Goal: Contribute content

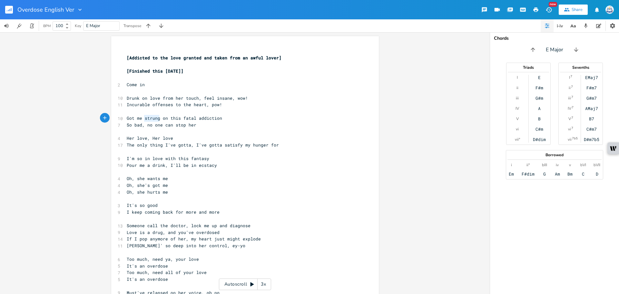
drag, startPoint x: 158, startPoint y: 116, endPoint x: 142, endPoint y: 117, distance: 16.2
click at [142, 117] on span "Got me strung on this fatal addiction" at bounding box center [174, 118] width 95 height 6
type textarea "hooked"
type textarea "strung"
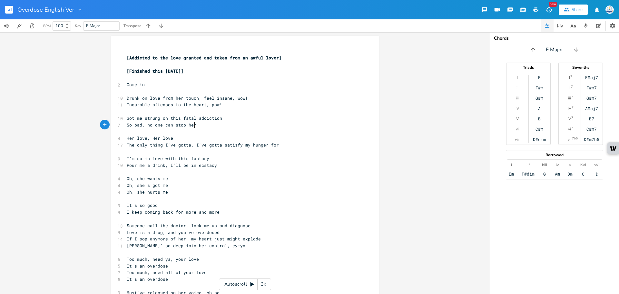
click at [263, 128] on pre "So bad, no one can stop her" at bounding box center [241, 125] width 233 height 7
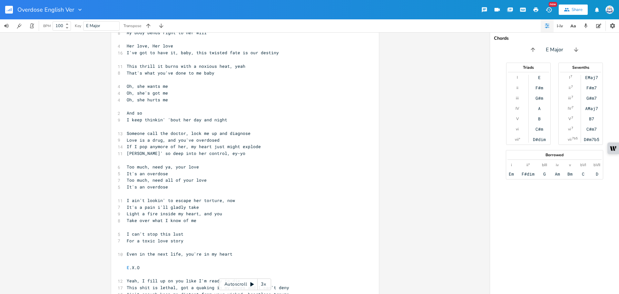
scroll to position [290, 0]
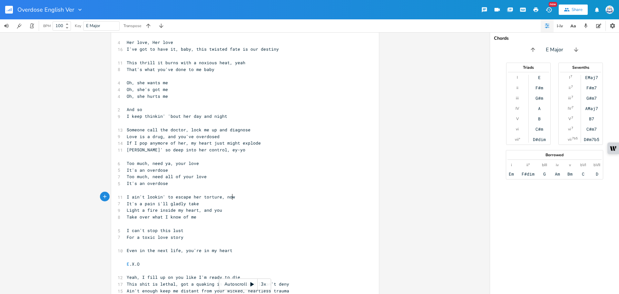
click at [230, 198] on span "I ain't lookin' to escape her torture, now" at bounding box center [181, 197] width 108 height 6
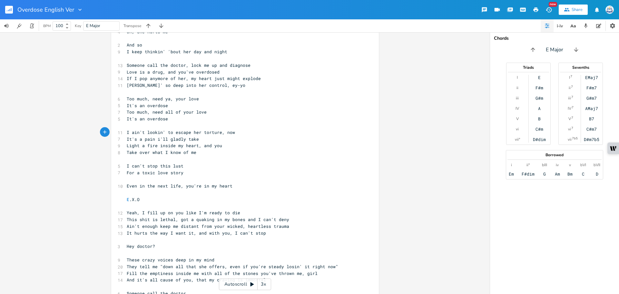
scroll to position [323, 0]
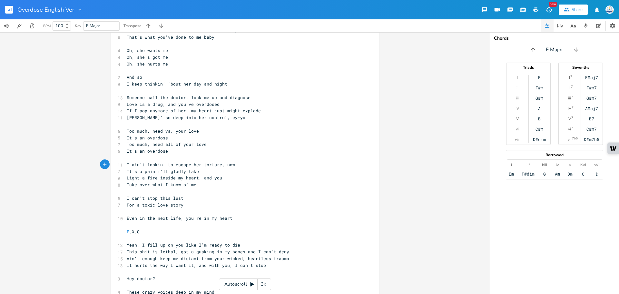
click at [306, 84] on pre "I keep thinkin' 'bout her day and night" at bounding box center [241, 84] width 233 height 7
click at [290, 132] on pre "Too much, need ya, your love" at bounding box center [241, 131] width 233 height 7
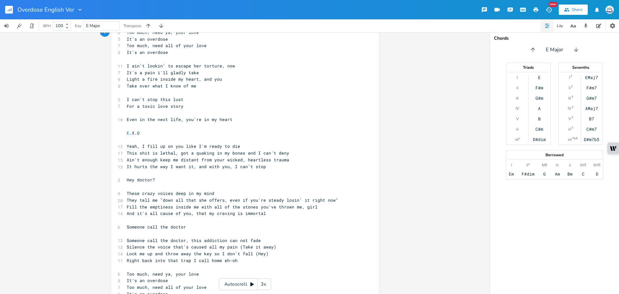
scroll to position [452, 0]
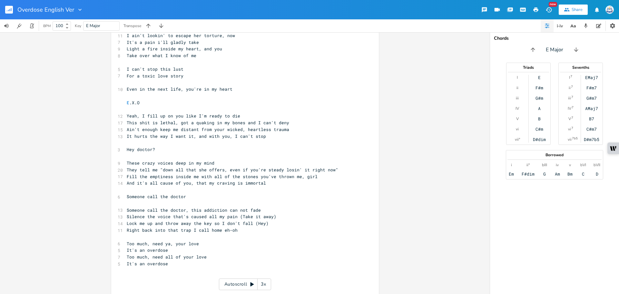
click at [307, 218] on pre "Silence the voice that's caused all my pain (Take it away)" at bounding box center [241, 216] width 233 height 7
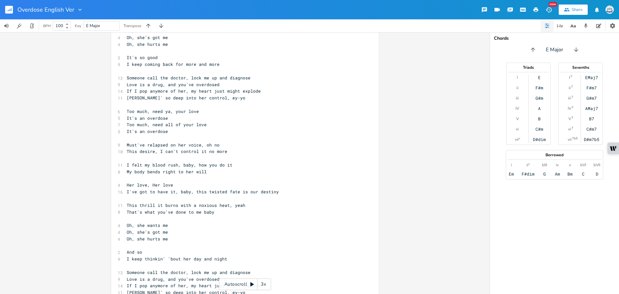
scroll to position [32, 0]
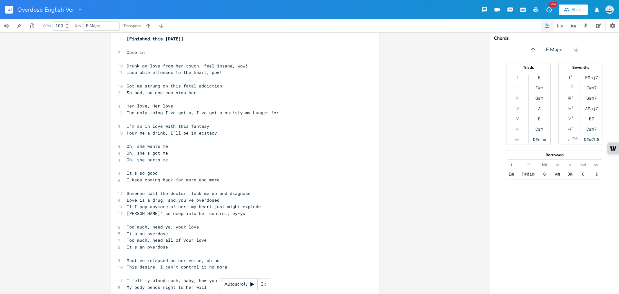
click at [320, 103] on pre "Her love, Her love" at bounding box center [241, 106] width 233 height 7
